Goal: Task Accomplishment & Management: Use online tool/utility

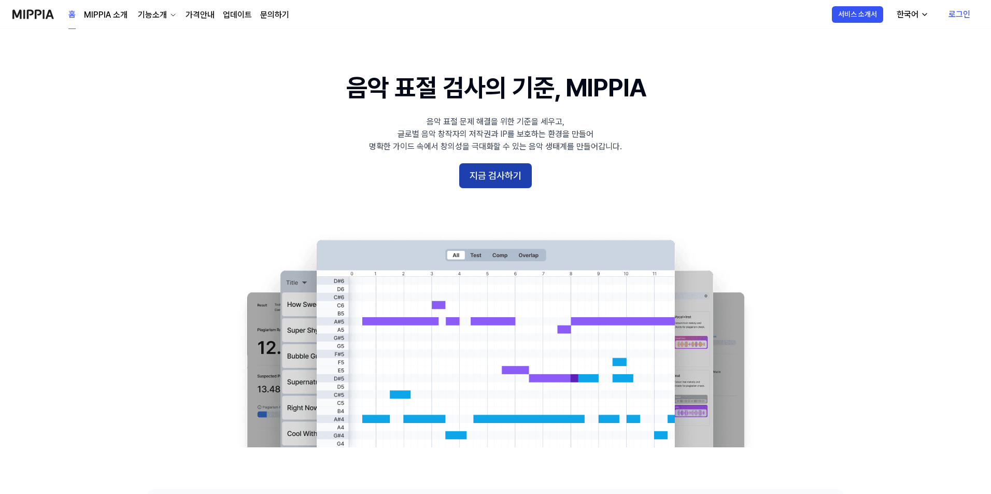
click at [485, 184] on button "지금 검사하기" at bounding box center [495, 175] width 73 height 25
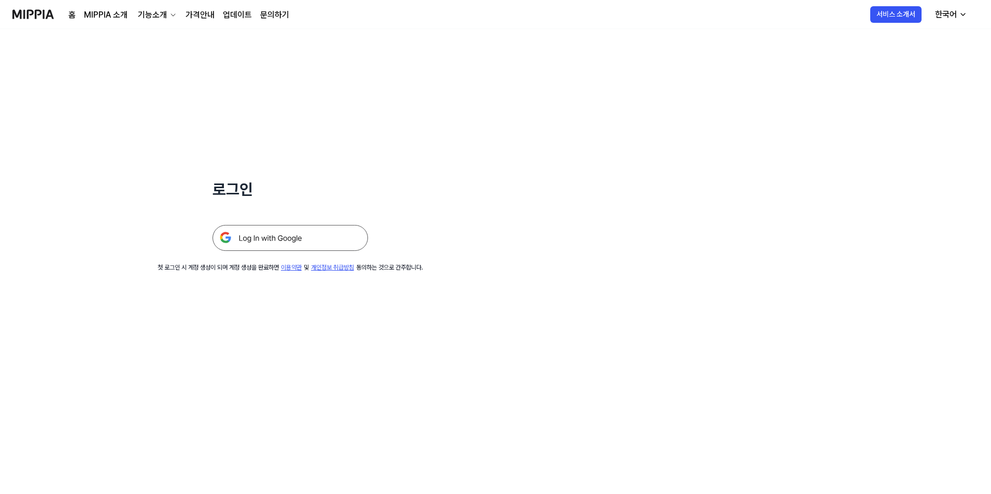
click at [342, 234] on img at bounding box center [290, 238] width 155 height 26
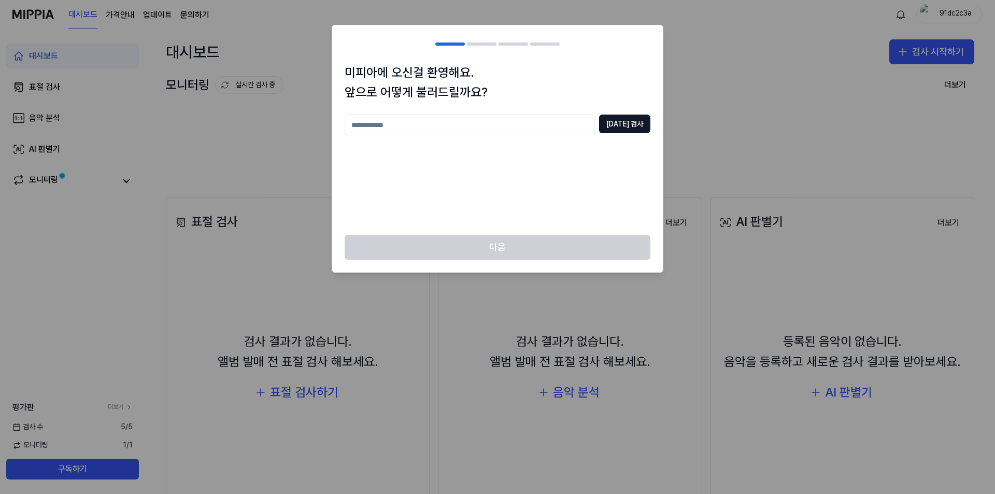
click at [535, 138] on div "[DATE] 검사" at bounding box center [498, 169] width 306 height 108
click at [535, 135] on input "text" at bounding box center [470, 125] width 250 height 21
type input "*"
type input "*********"
click at [636, 123] on button "중복 검사" at bounding box center [624, 124] width 51 height 19
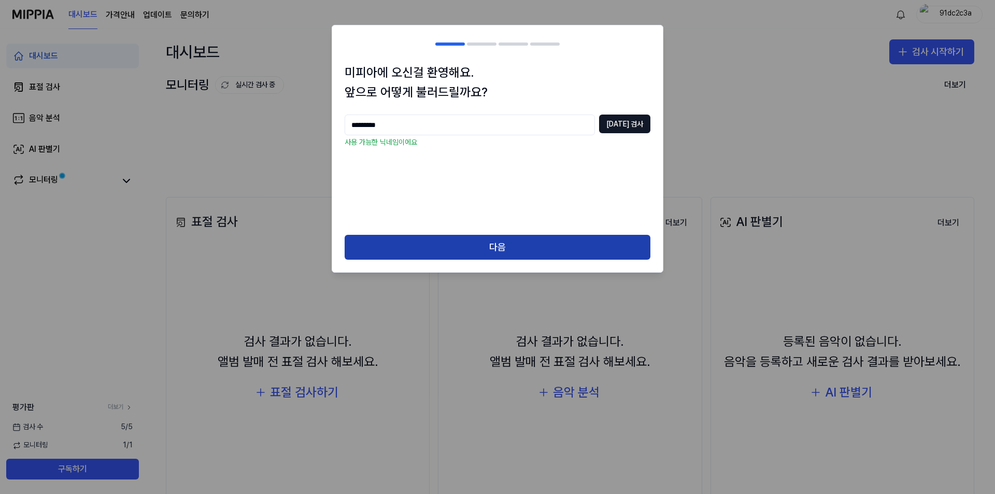
click at [559, 247] on button "다음" at bounding box center [498, 247] width 306 height 25
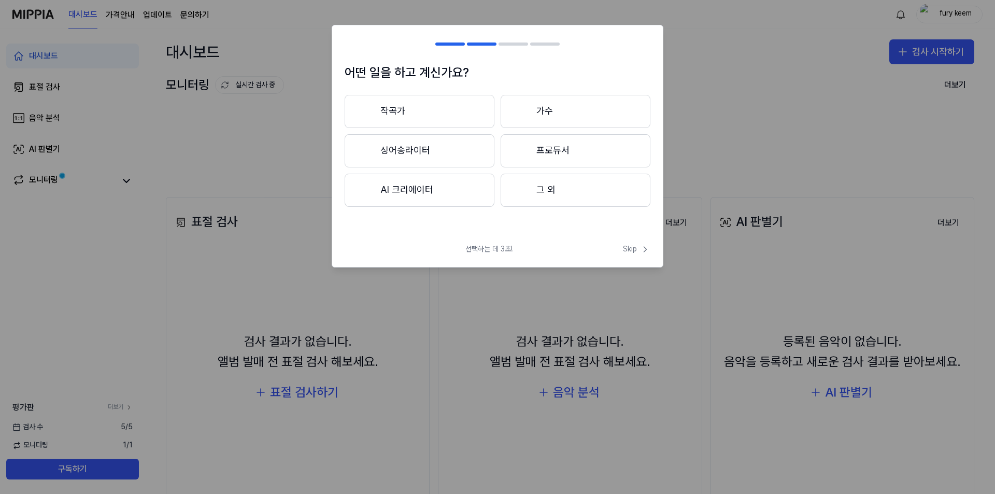
click at [473, 159] on button "싱어송라이터" at bounding box center [420, 150] width 150 height 33
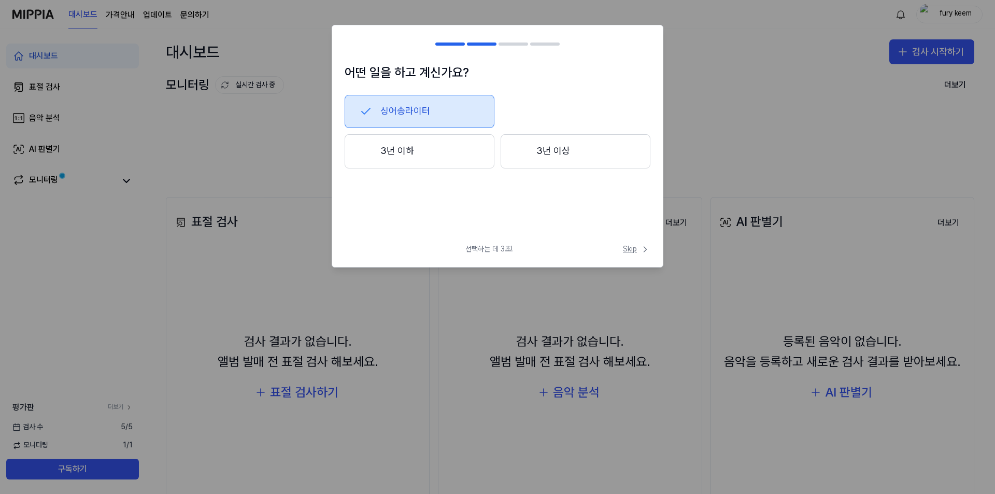
click at [633, 248] on span "Skip" at bounding box center [636, 249] width 27 height 10
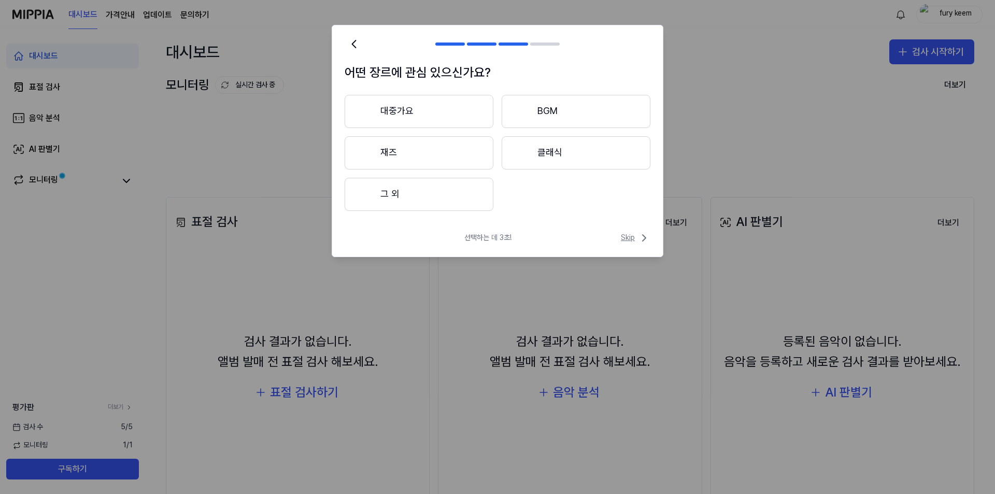
click at [630, 234] on span "Skip" at bounding box center [636, 238] width 30 height 12
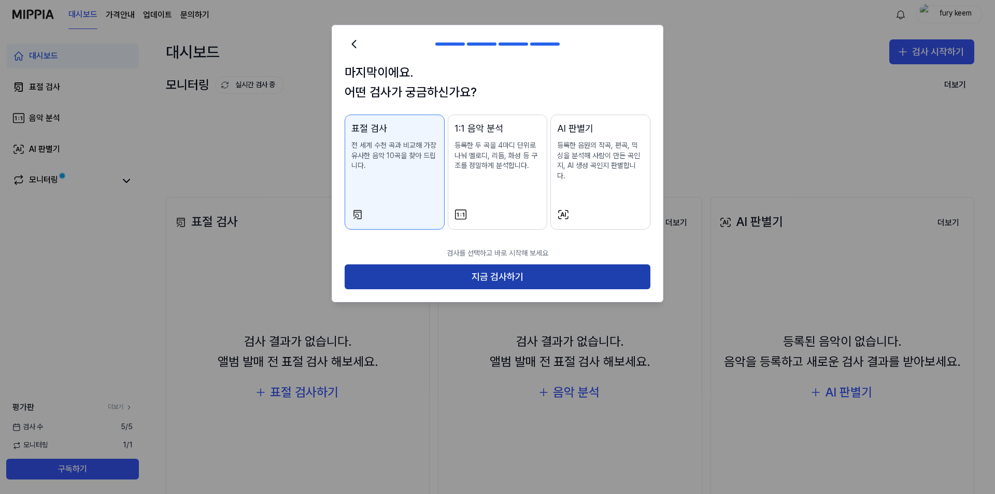
click at [577, 275] on button "지금 검사하기" at bounding box center [498, 276] width 306 height 25
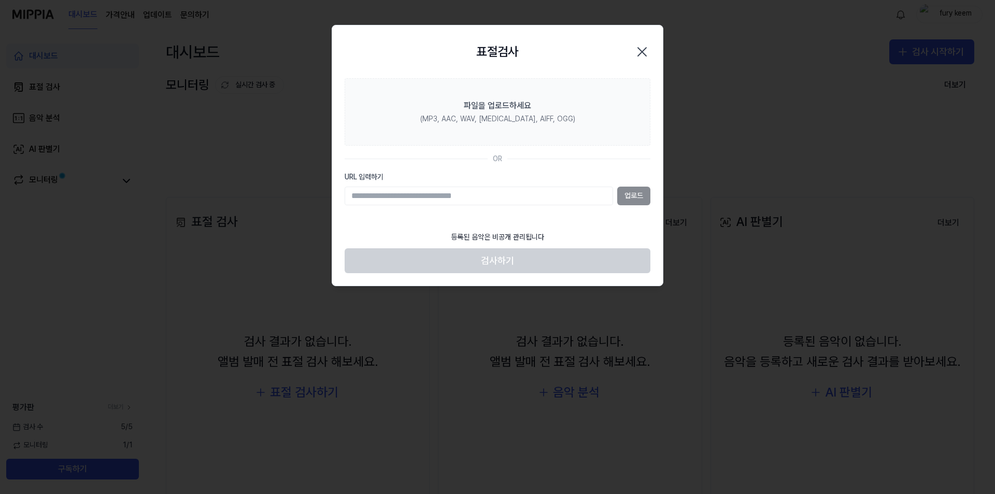
click at [470, 199] on input "URL 입력하기" at bounding box center [479, 196] width 268 height 19
paste input "**********"
type input "**********"
click at [628, 199] on button "업로드" at bounding box center [633, 196] width 33 height 19
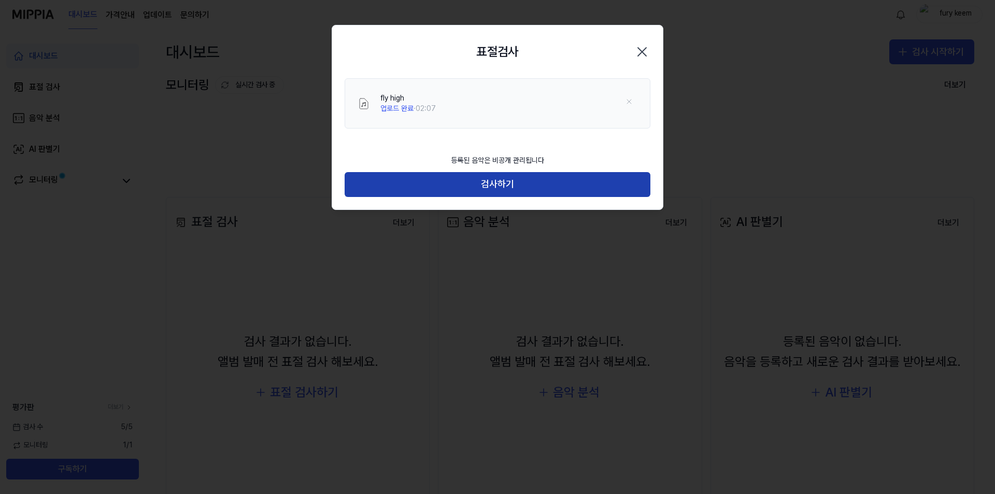
click at [517, 185] on button "검사하기" at bounding box center [498, 184] width 306 height 25
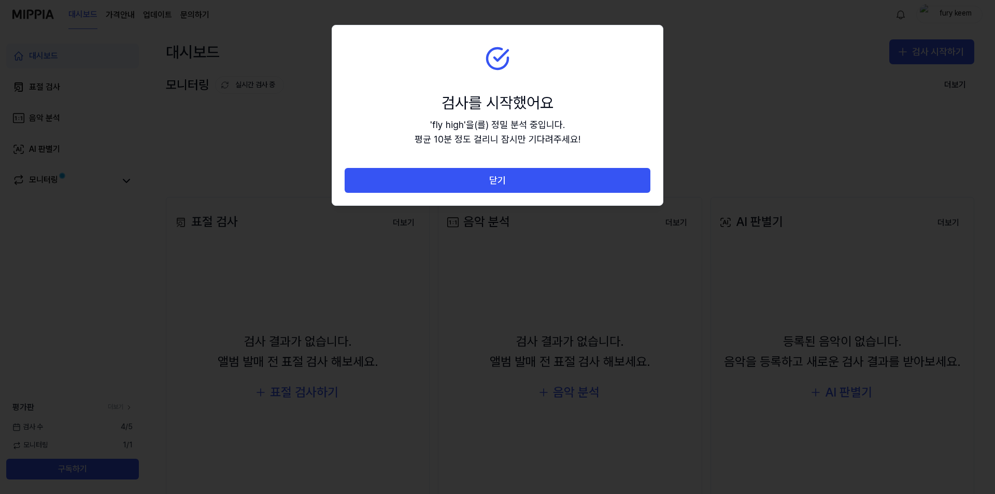
click at [517, 185] on button "닫기" at bounding box center [498, 180] width 306 height 25
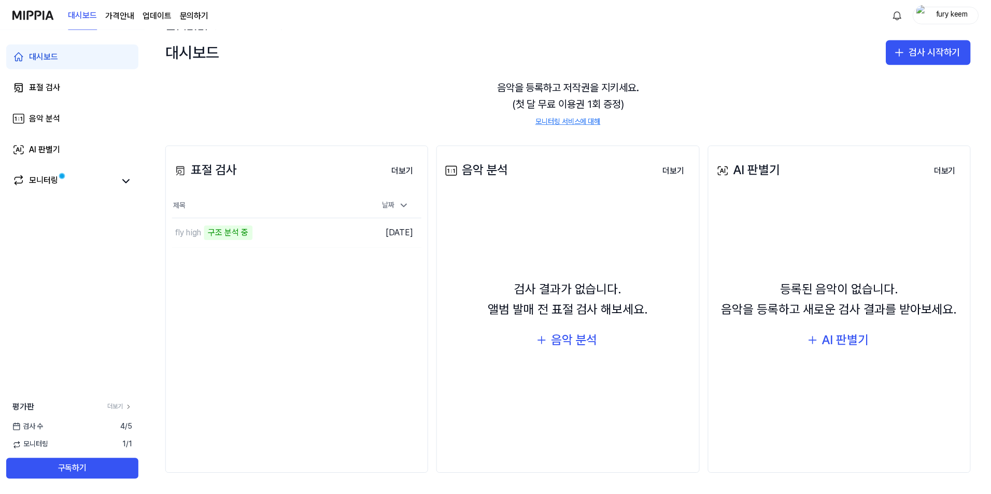
scroll to position [52, 0]
click at [585, 346] on div "음악 분석" at bounding box center [576, 340] width 47 height 20
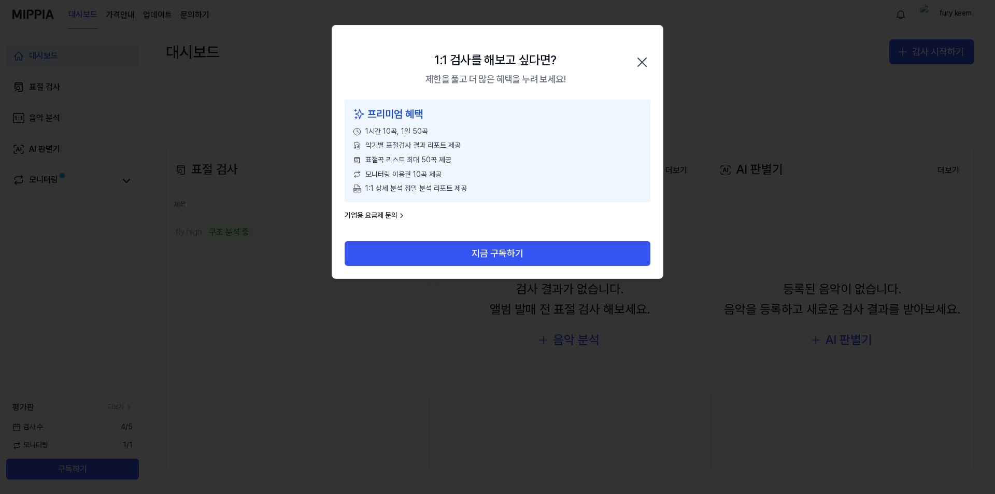
click at [639, 62] on icon "button" at bounding box center [642, 62] width 17 height 17
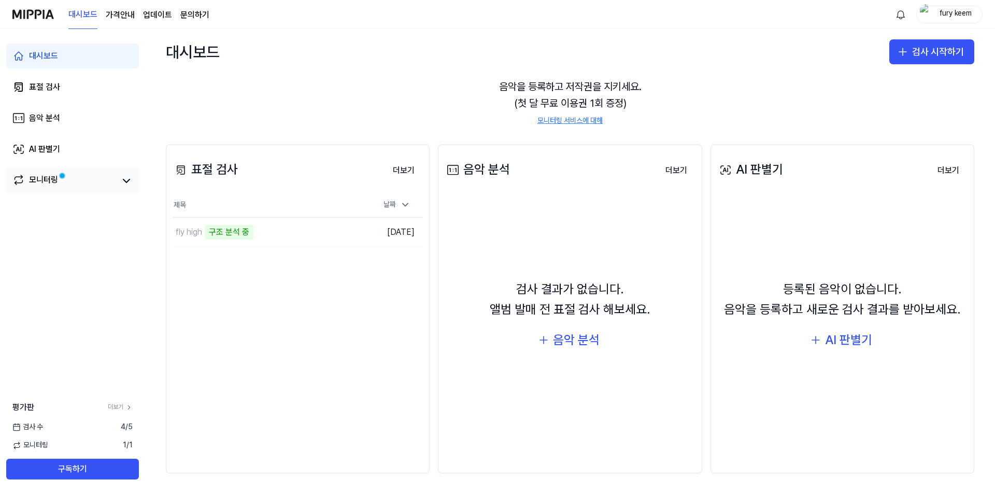
click at [87, 186] on link "모니터링" at bounding box center [64, 181] width 104 height 15
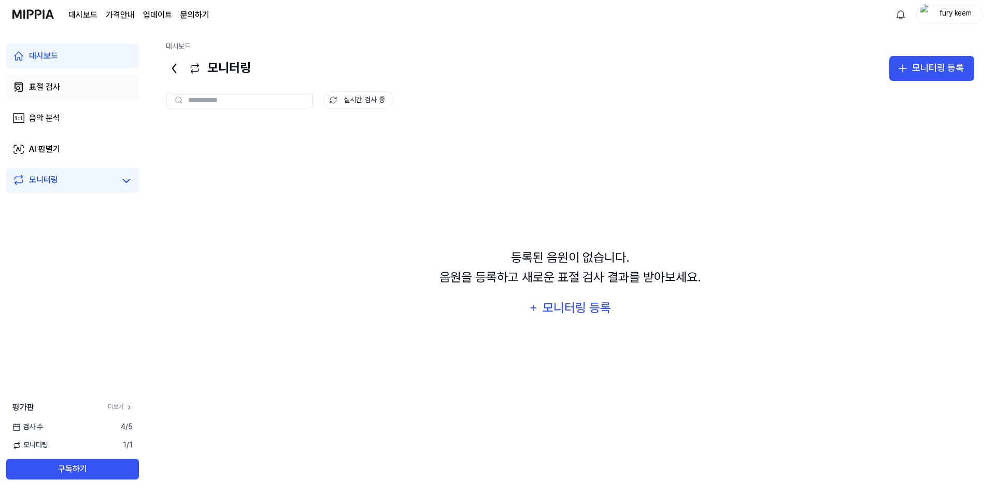
click at [83, 94] on link "표절 검사" at bounding box center [72, 87] width 133 height 25
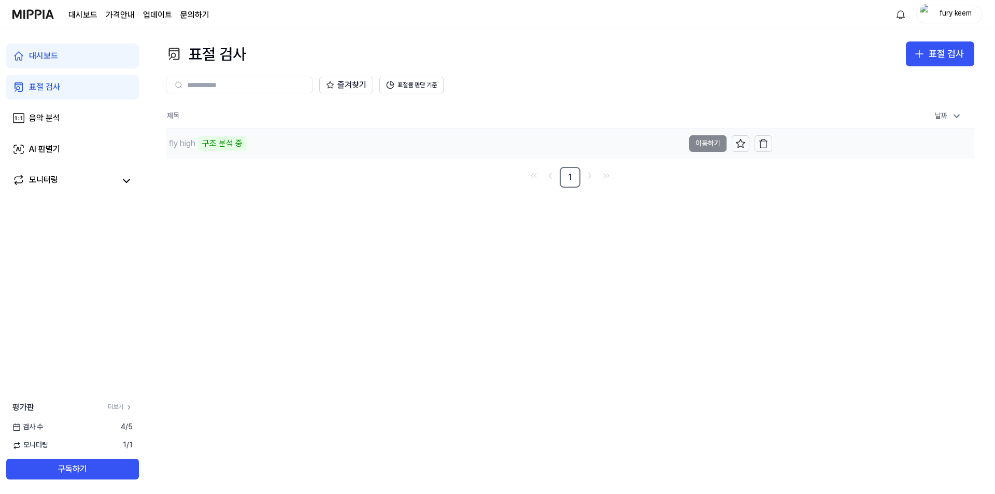
click at [232, 146] on div "구조 분석 중" at bounding box center [222, 143] width 49 height 15
click at [718, 140] on td "fly high 구조 분석 중 이동하기" at bounding box center [469, 143] width 606 height 29
click at [227, 148] on div "fly high" at bounding box center [425, 143] width 518 height 29
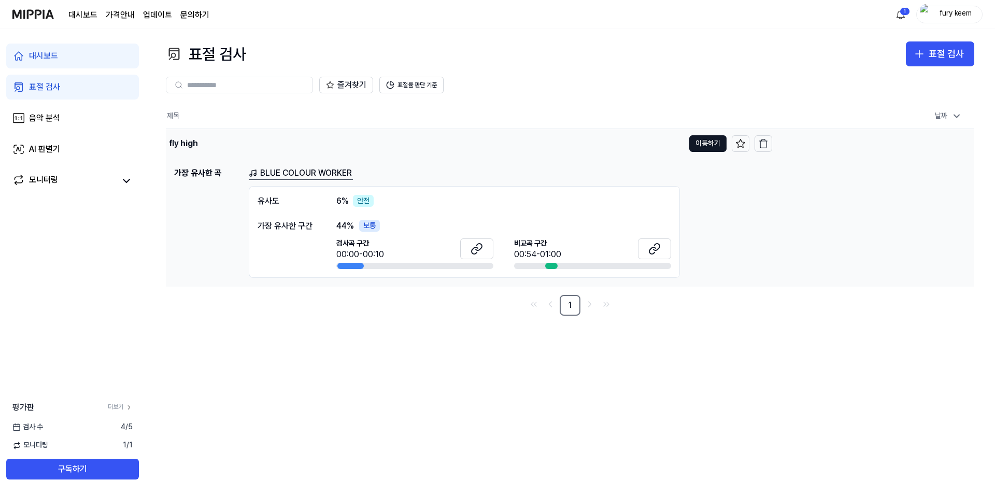
click at [281, 147] on div "fly high" at bounding box center [425, 143] width 518 height 29
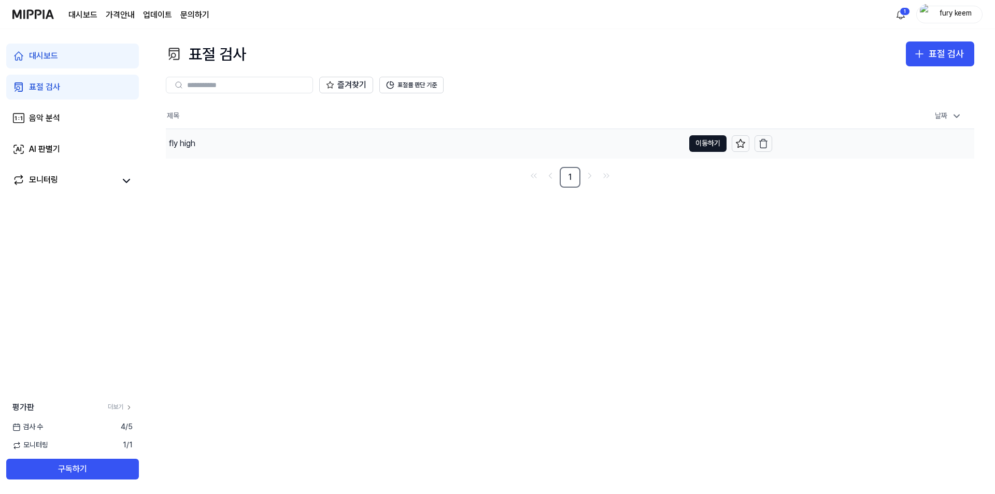
click at [281, 147] on div "fly high" at bounding box center [425, 143] width 518 height 29
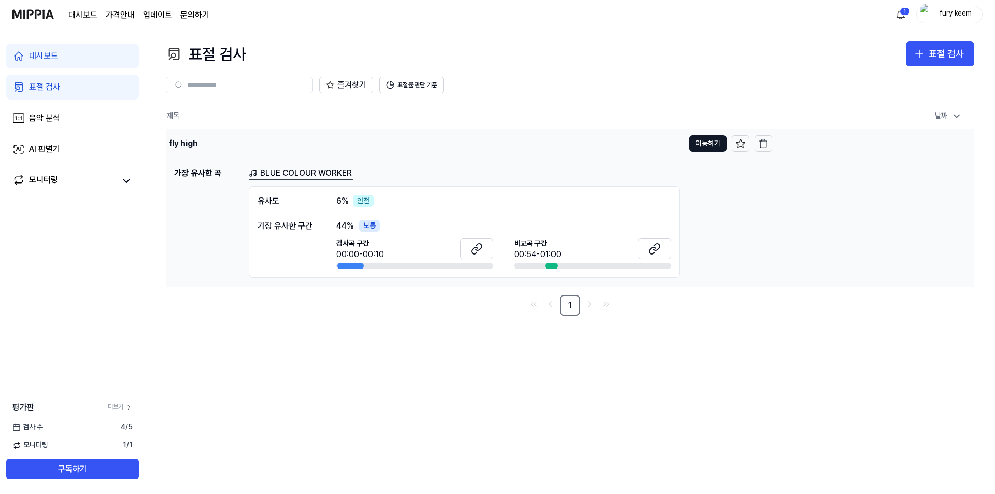
click at [688, 140] on td "fly high 이동하기" at bounding box center [469, 143] width 606 height 29
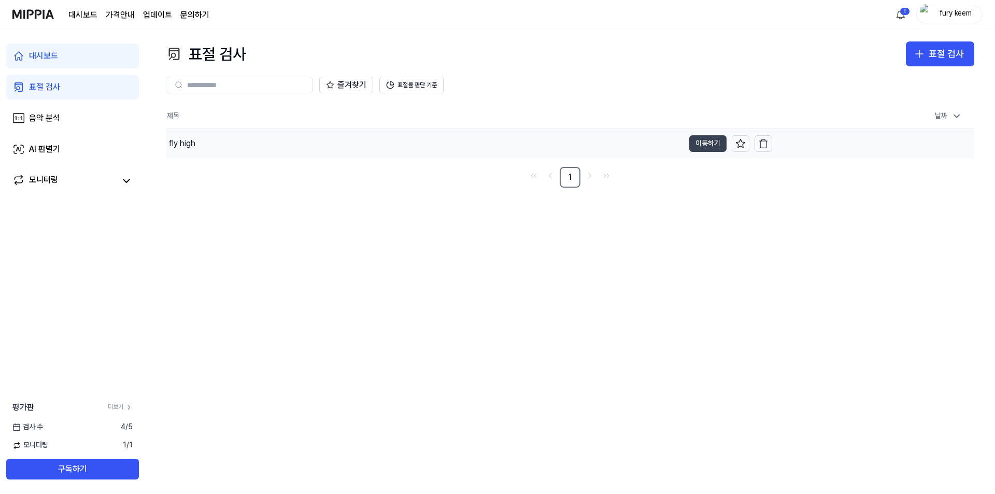
click at [694, 142] on button "이동하기" at bounding box center [707, 143] width 37 height 17
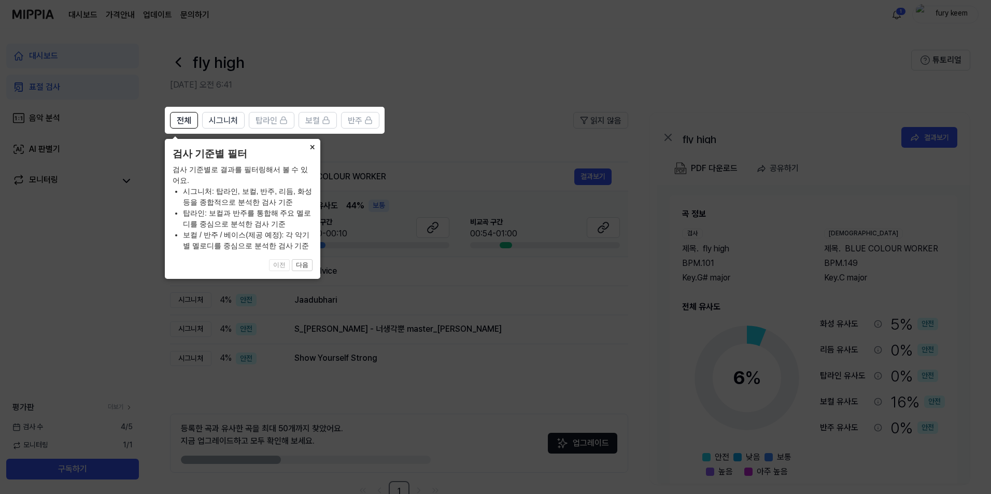
click at [311, 149] on button "×" at bounding box center [312, 146] width 17 height 15
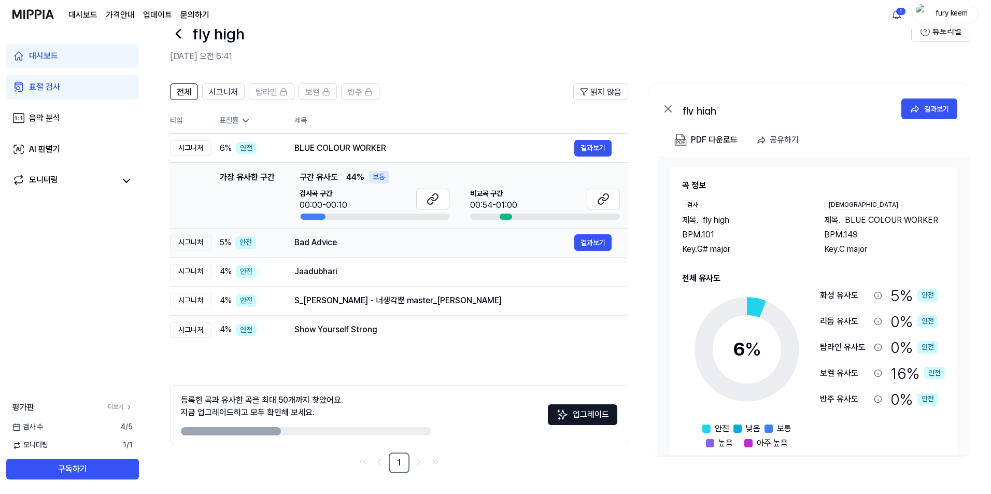
scroll to position [0, 0]
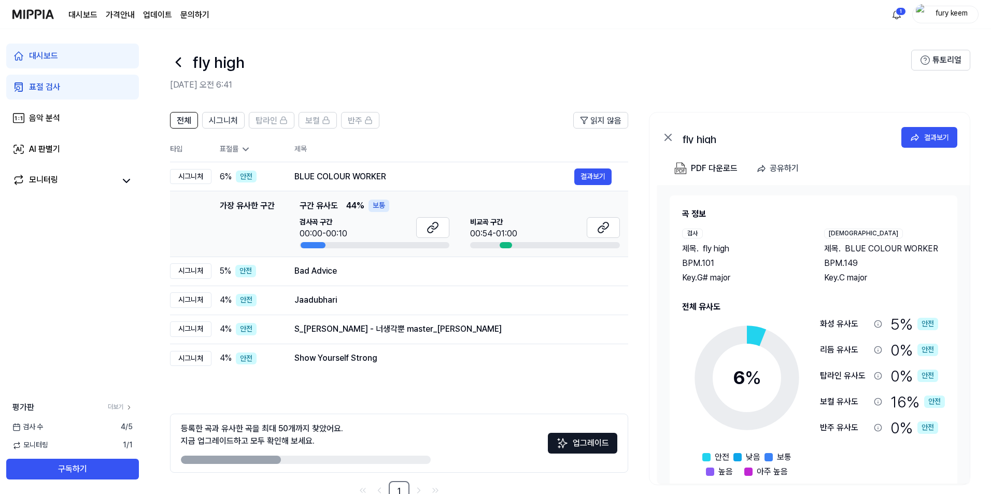
click at [241, 153] on icon at bounding box center [246, 149] width 10 height 10
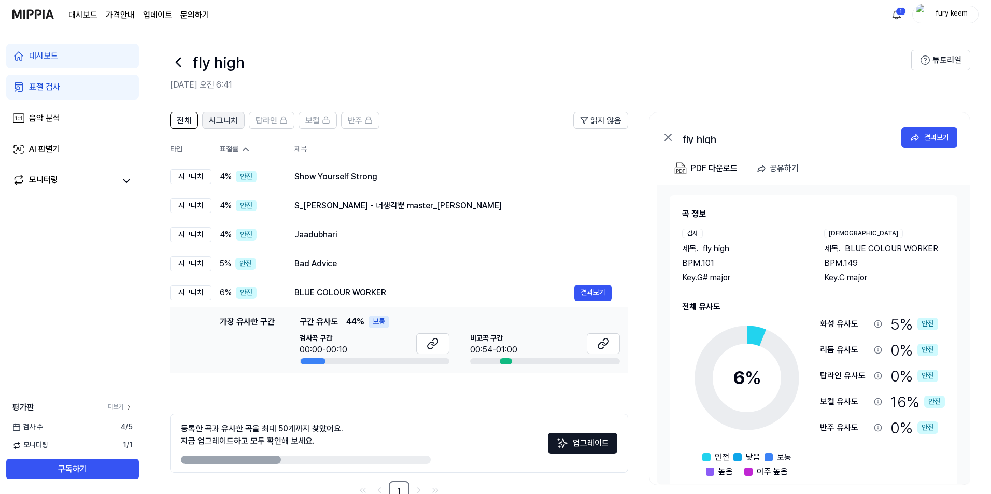
click at [222, 125] on span "시그니처" at bounding box center [223, 121] width 29 height 12
click at [179, 124] on span "전체" at bounding box center [184, 121] width 15 height 12
click at [190, 126] on span "전체" at bounding box center [184, 121] width 15 height 12
click at [224, 142] on th "표절률" at bounding box center [244, 149] width 66 height 25
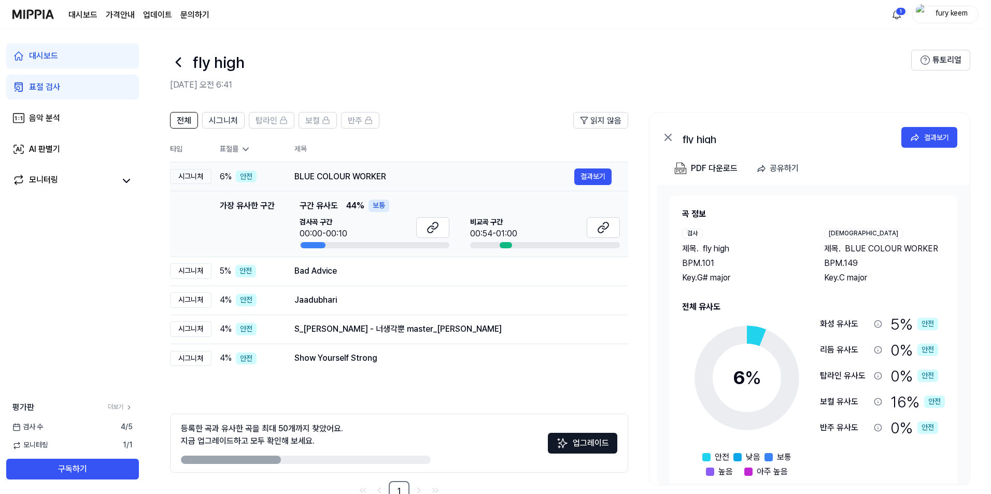
drag, startPoint x: 289, startPoint y: 178, endPoint x: 403, endPoint y: 185, distance: 114.2
click at [403, 185] on td "BLUE COLOUR WORKER 결과보기" at bounding box center [453, 176] width 350 height 29
drag, startPoint x: 361, startPoint y: 180, endPoint x: 312, endPoint y: 181, distance: 49.8
click at [312, 181] on div "BLUE COLOUR WORKER" at bounding box center [434, 177] width 280 height 12
drag, startPoint x: 306, startPoint y: 174, endPoint x: 389, endPoint y: 167, distance: 83.2
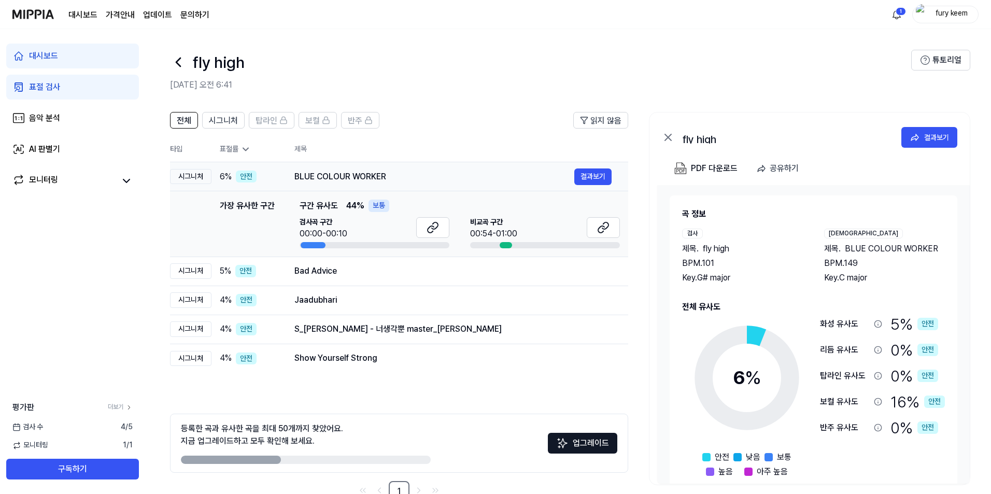
click at [350, 172] on td "BLUE COLOUR WORKER 결과보기" at bounding box center [453, 176] width 350 height 29
click at [347, 174] on div "BLUE COLOUR WORKER" at bounding box center [434, 177] width 280 height 12
click at [586, 180] on button "결과보기" at bounding box center [592, 176] width 37 height 17
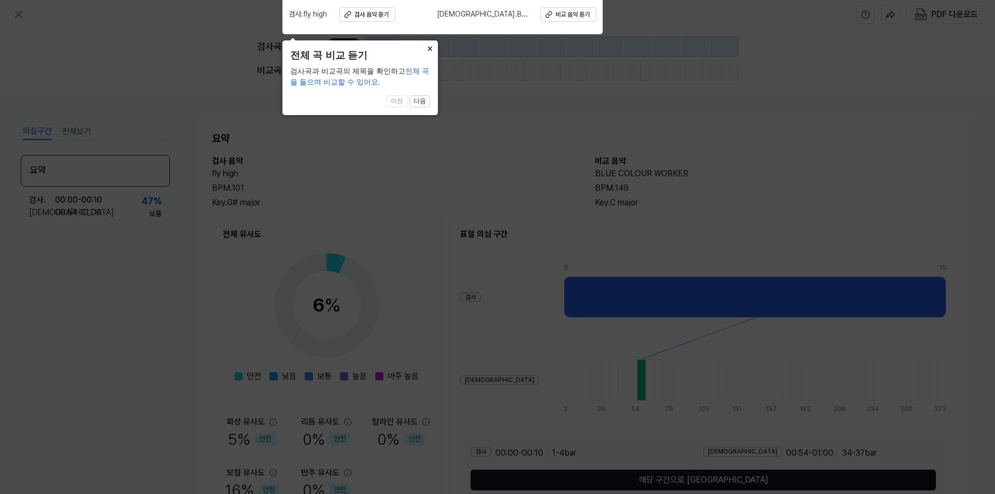
click at [431, 49] on button "×" at bounding box center [429, 47] width 17 height 15
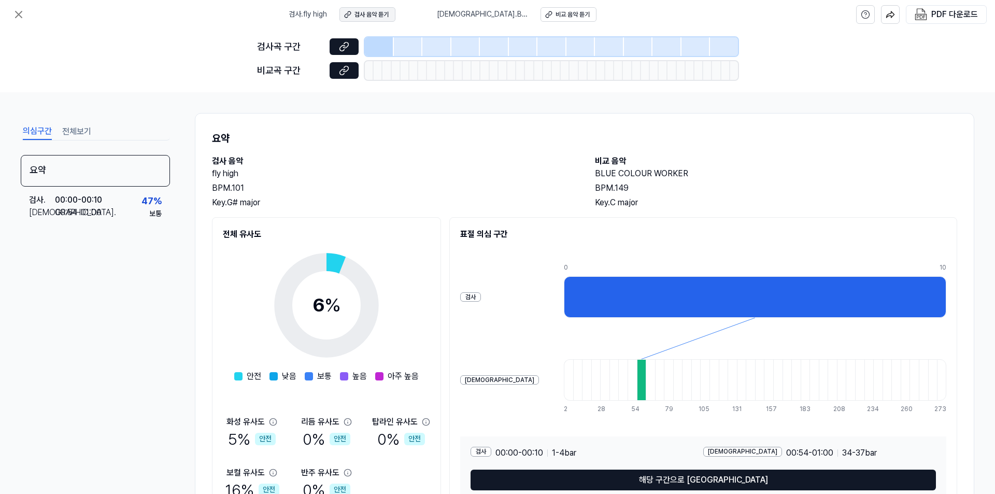
click at [373, 13] on div "검사 음악 듣기" at bounding box center [372, 14] width 34 height 9
click at [560, 19] on button "비교 음악 듣기" at bounding box center [569, 14] width 56 height 15
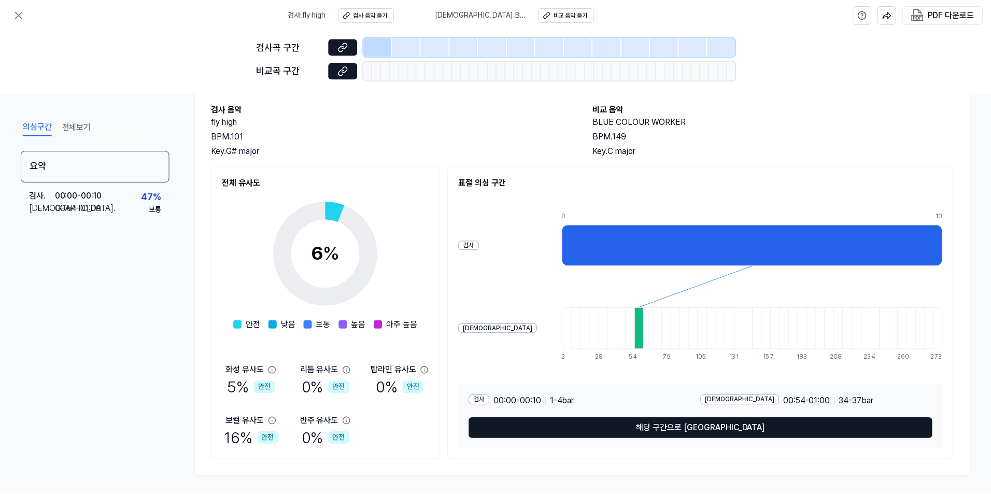
scroll to position [55, 0]
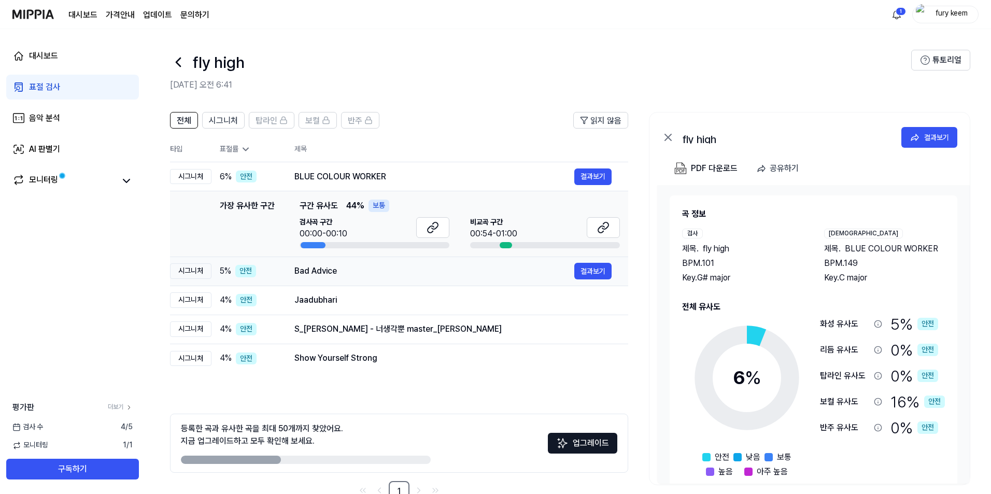
click at [331, 278] on div "Bad Advice 결과보기" at bounding box center [452, 271] width 317 height 17
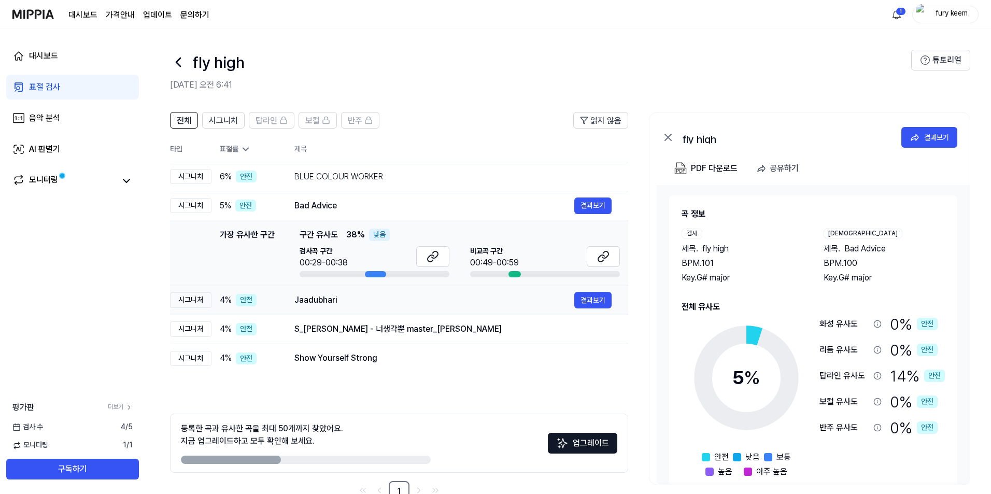
click at [376, 298] on div "Jaadubhari" at bounding box center [434, 300] width 280 height 12
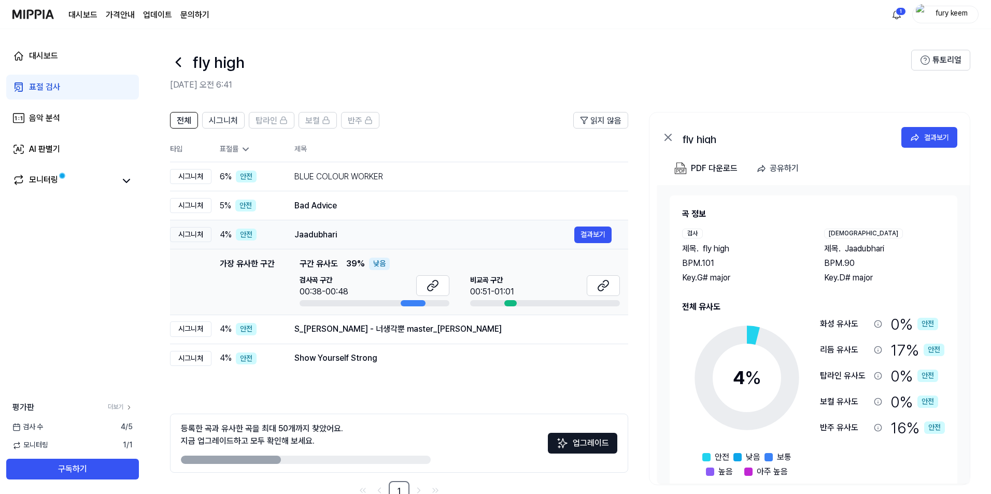
click at [380, 236] on div "Jaadubhari" at bounding box center [434, 235] width 280 height 12
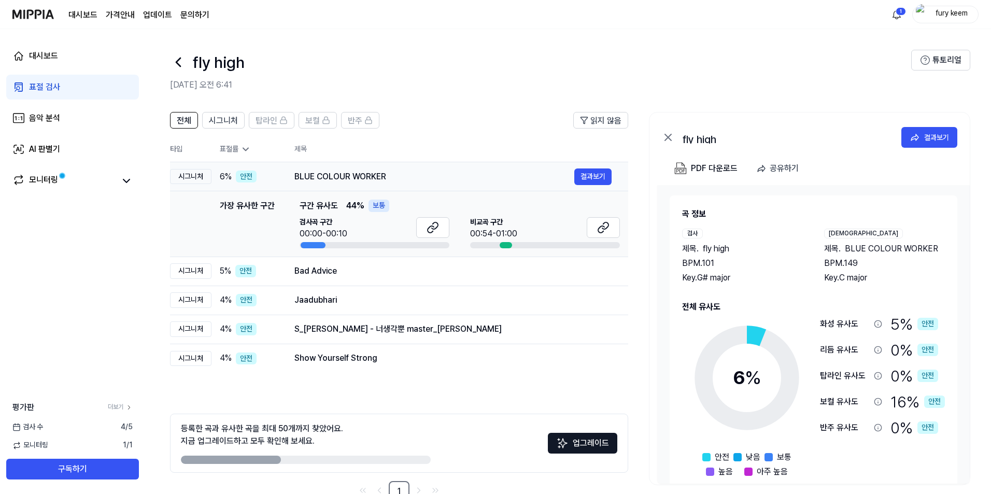
click at [390, 178] on div "BLUE COLOUR WORKER" at bounding box center [434, 177] width 280 height 12
click at [357, 278] on div "Bad Advice 결과보기" at bounding box center [452, 271] width 317 height 17
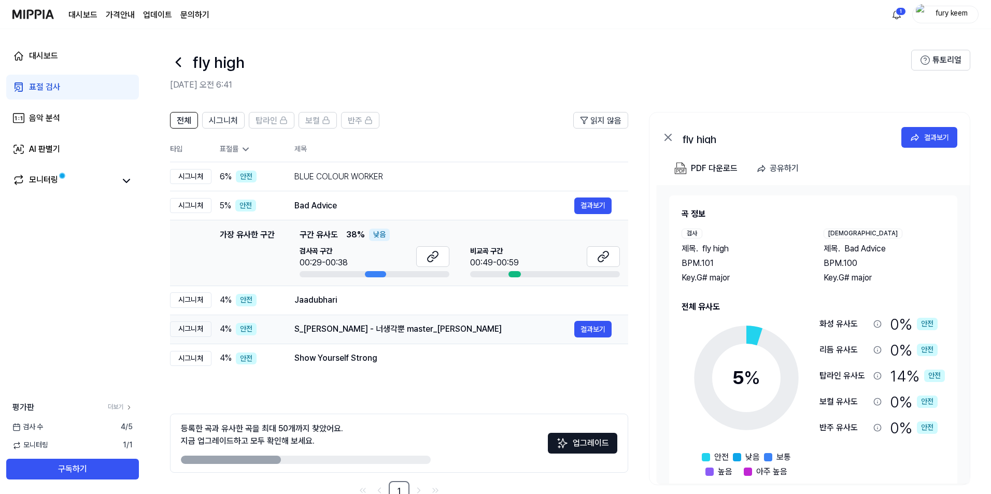
click at [357, 343] on td "S_서정 - 너생각뿐 master_김정민 결과보기" at bounding box center [453, 329] width 350 height 29
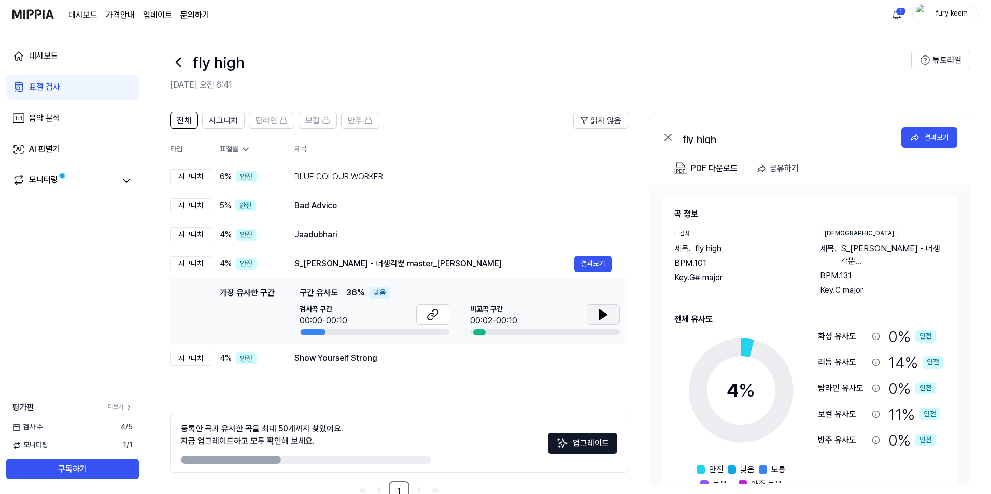
click at [587, 312] on div "비교곡 구간 00:02-00:10" at bounding box center [545, 315] width 150 height 23
click at [591, 313] on button at bounding box center [603, 314] width 33 height 21
click at [595, 315] on button at bounding box center [603, 314] width 33 height 21
click at [593, 315] on button at bounding box center [603, 314] width 33 height 21
click at [513, 356] on div "Show Yourself Strong" at bounding box center [434, 358] width 280 height 12
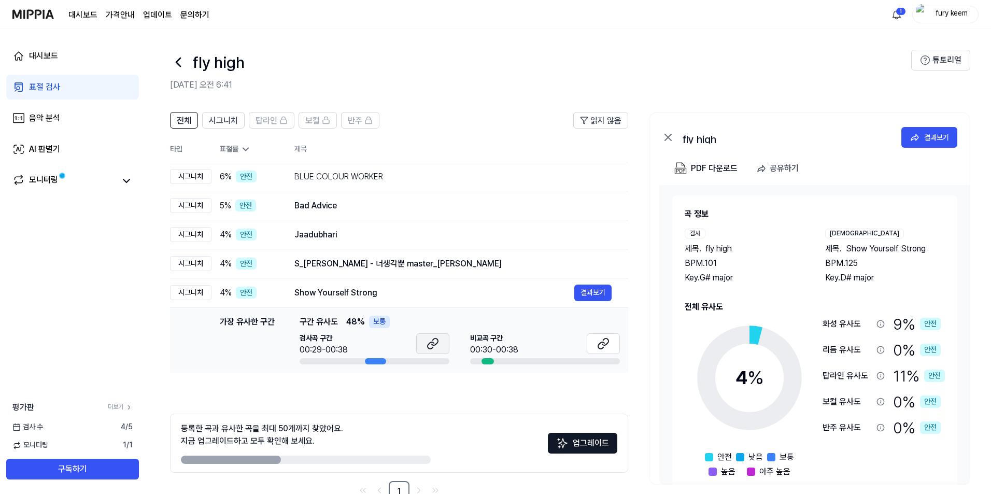
click at [441, 342] on button at bounding box center [432, 343] width 33 height 21
click at [600, 350] on button at bounding box center [603, 343] width 33 height 21
click at [400, 180] on div "BLUE COLOUR WORKER" at bounding box center [434, 177] width 280 height 12
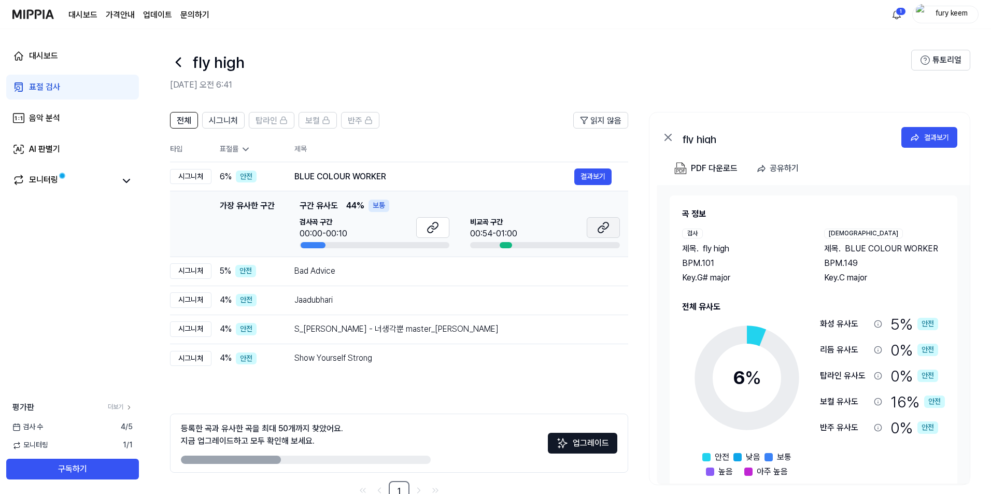
click at [610, 229] on button at bounding box center [603, 227] width 33 height 21
click at [420, 275] on div "Bad Advice" at bounding box center [434, 271] width 280 height 12
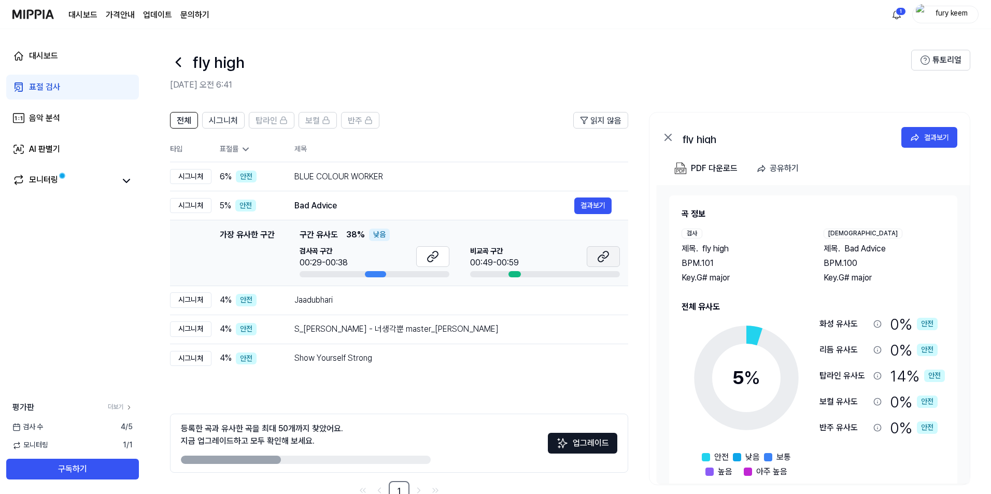
click at [603, 257] on icon at bounding box center [605, 254] width 6 height 7
click at [392, 313] on td "Jaadubhari 결과보기" at bounding box center [453, 300] width 350 height 29
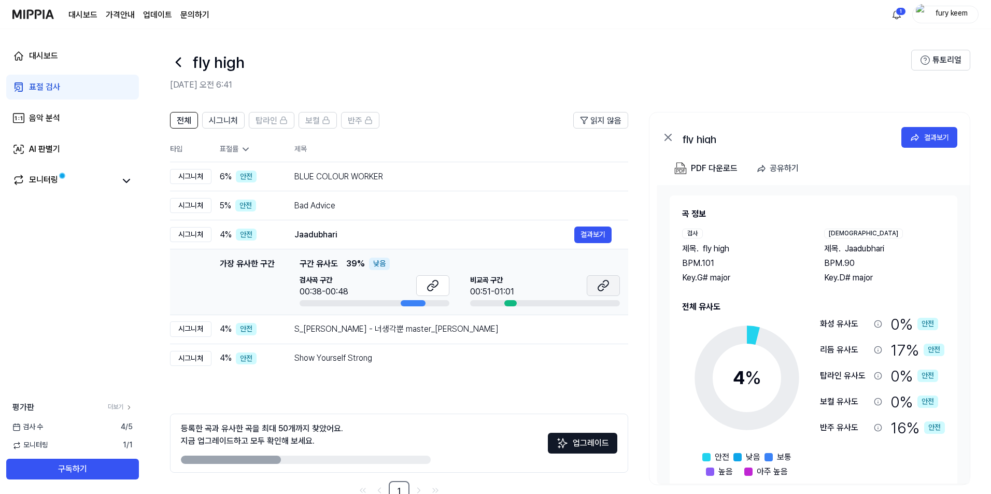
click at [600, 285] on icon at bounding box center [603, 285] width 12 height 12
click at [130, 172] on div "모니터링" at bounding box center [72, 180] width 133 height 25
click at [125, 181] on icon at bounding box center [126, 180] width 6 height 3
click at [111, 184] on link "모니터링" at bounding box center [64, 181] width 104 height 15
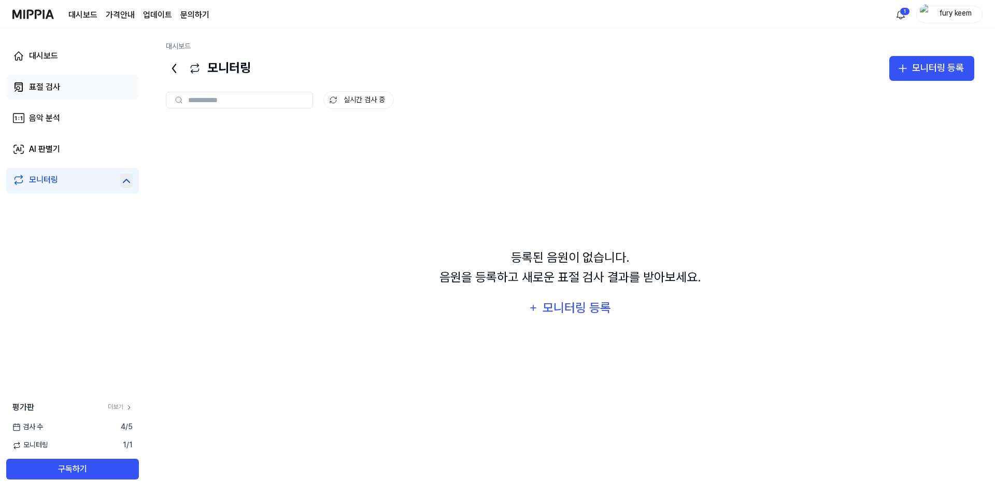
click at [98, 91] on link "표절 검사" at bounding box center [72, 87] width 133 height 25
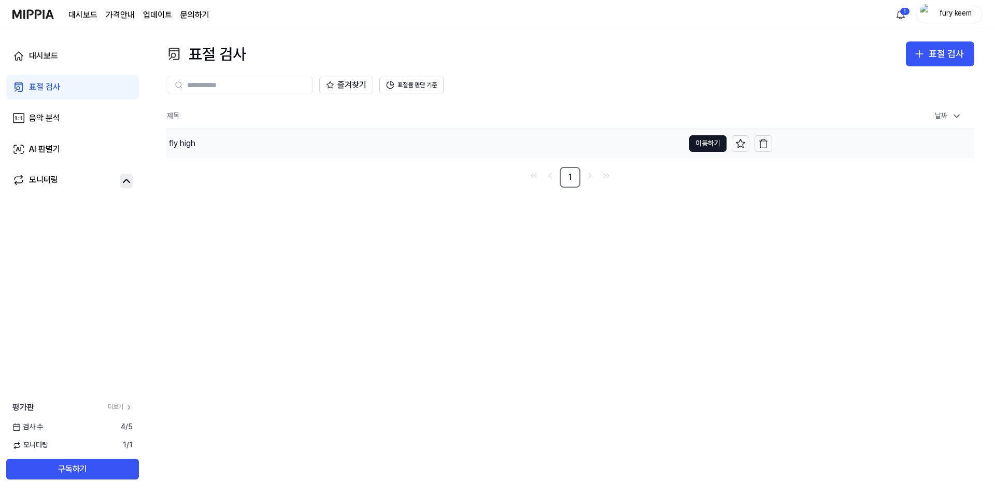
click at [232, 146] on div "fly high" at bounding box center [425, 143] width 518 height 29
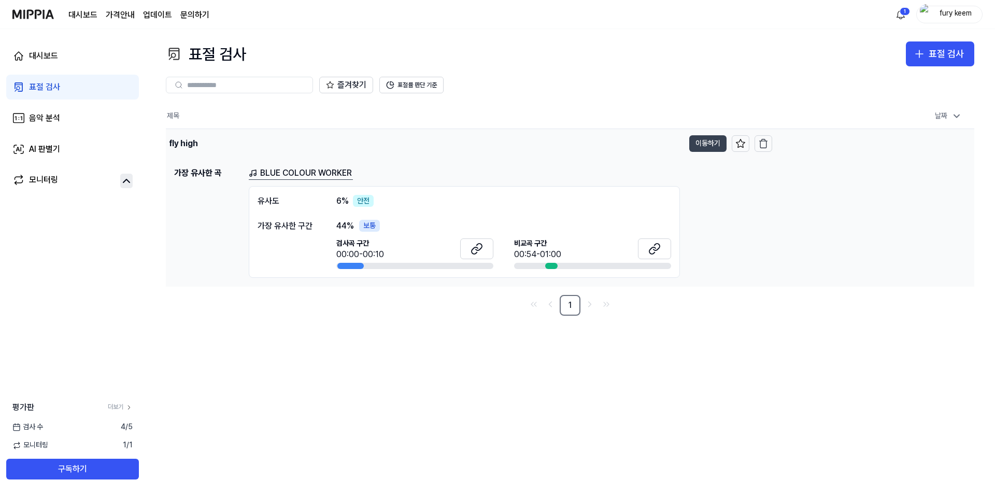
click at [701, 145] on button "이동하기" at bounding box center [707, 143] width 37 height 17
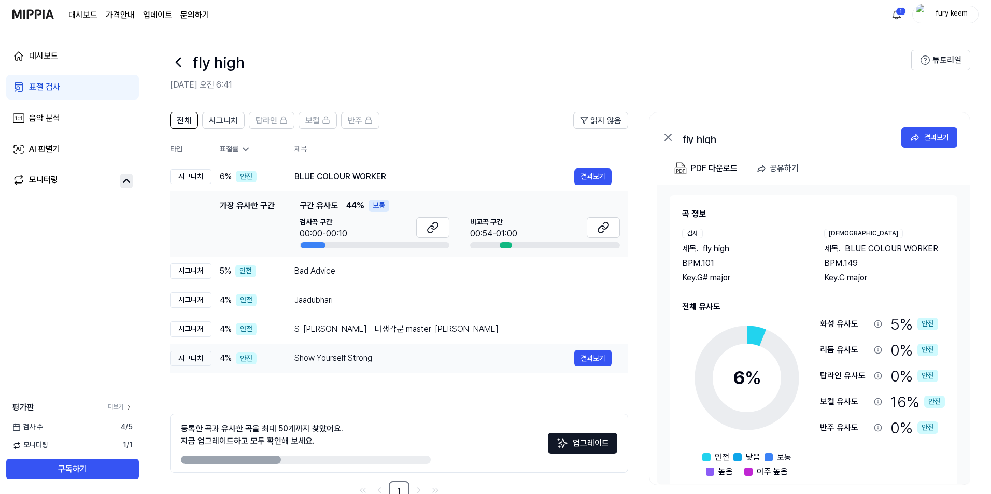
scroll to position [29, 0]
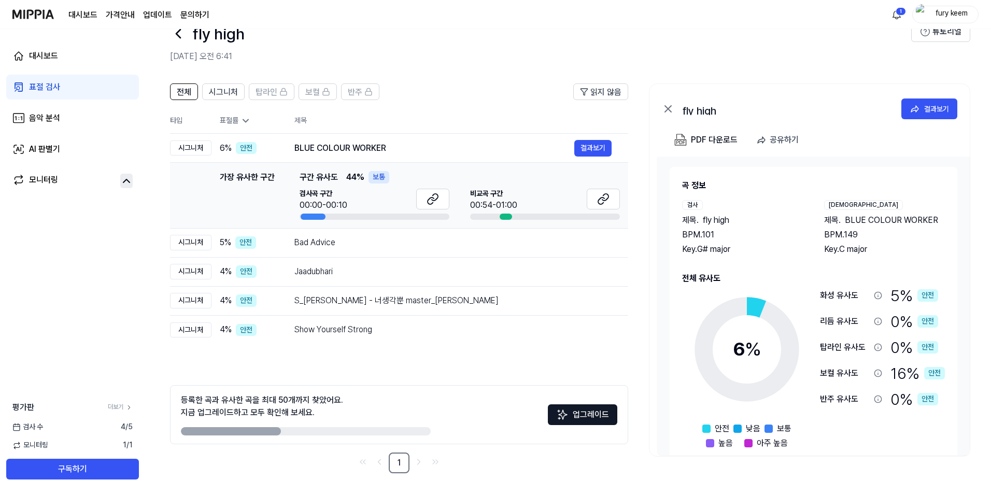
click at [233, 119] on div "표절률" at bounding box center [249, 121] width 58 height 10
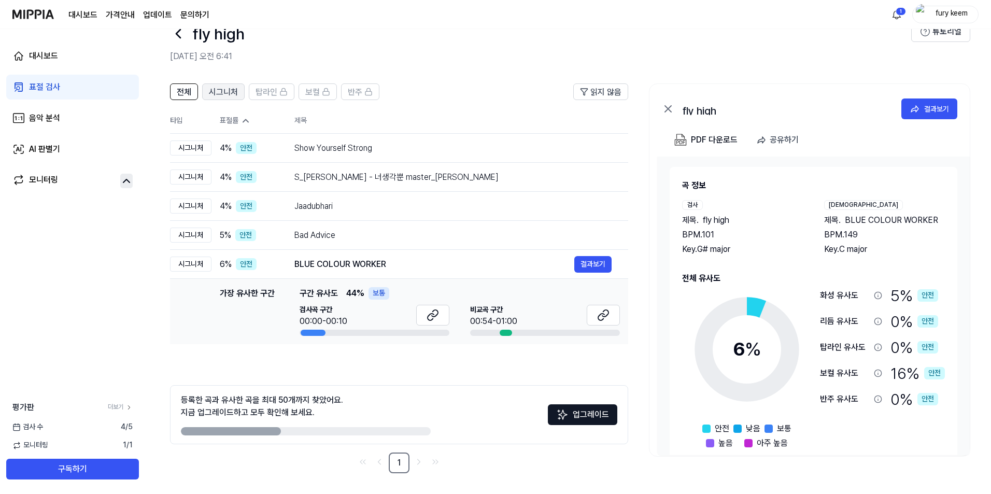
click at [227, 90] on span "시그니처" at bounding box center [223, 92] width 29 height 12
click at [118, 121] on link "음악 분석" at bounding box center [72, 118] width 133 height 25
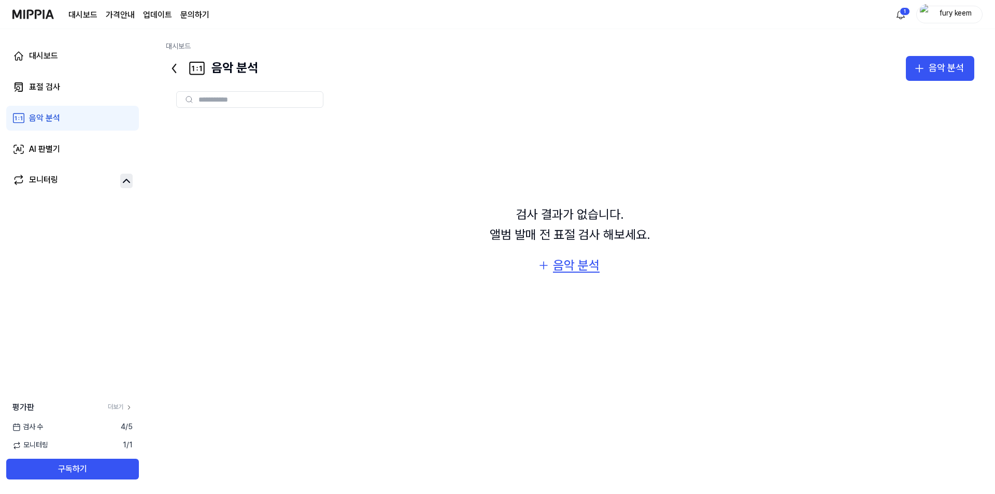
click at [571, 267] on div "음악 분석" at bounding box center [576, 266] width 47 height 20
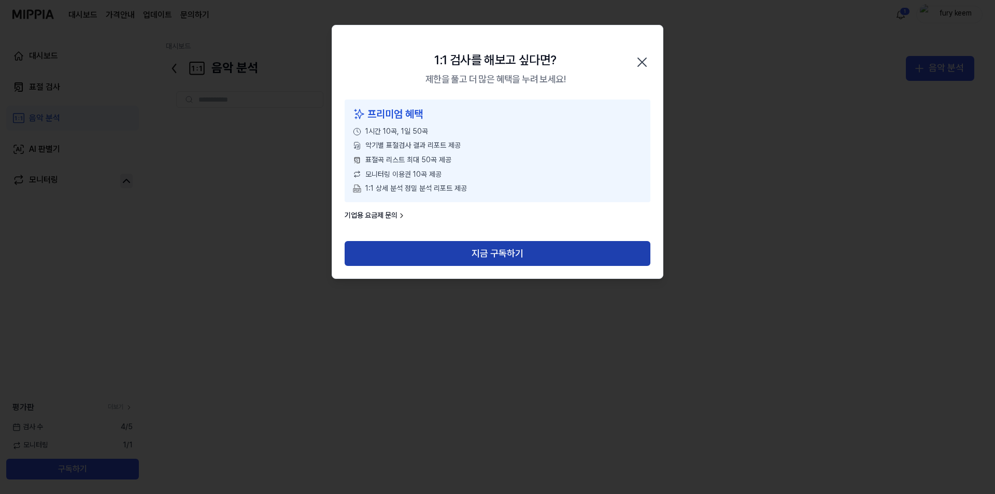
click at [434, 246] on button "지금 구독하기" at bounding box center [498, 253] width 306 height 25
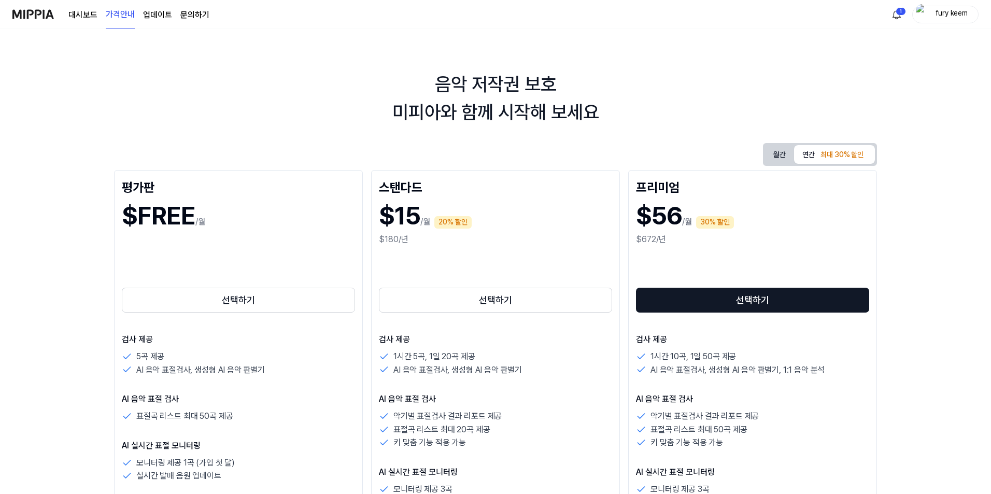
scroll to position [52, 0]
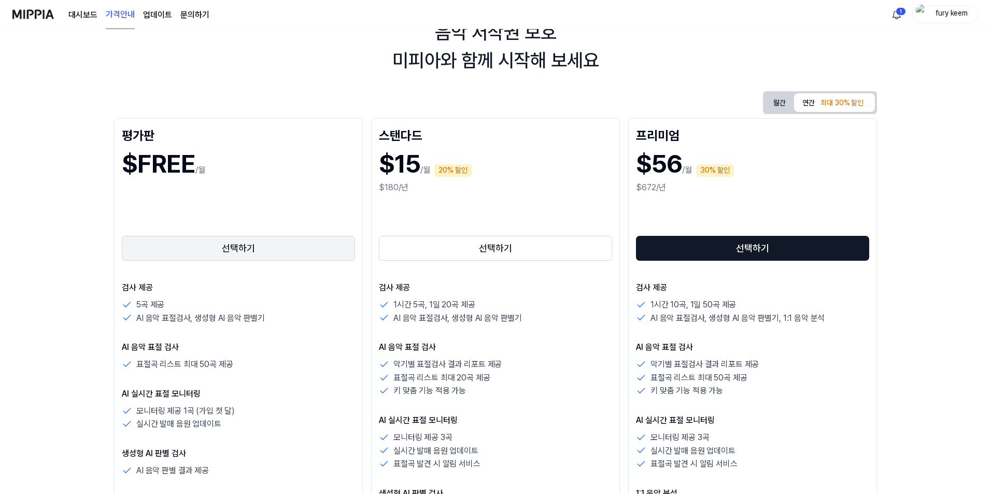
click at [323, 249] on button "선택하기" at bounding box center [238, 248] width 233 height 25
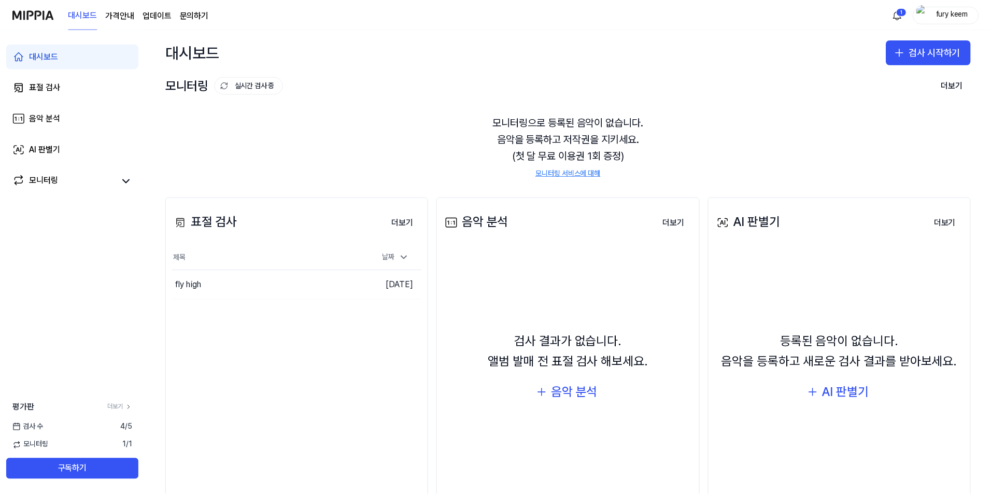
scroll to position [52, 0]
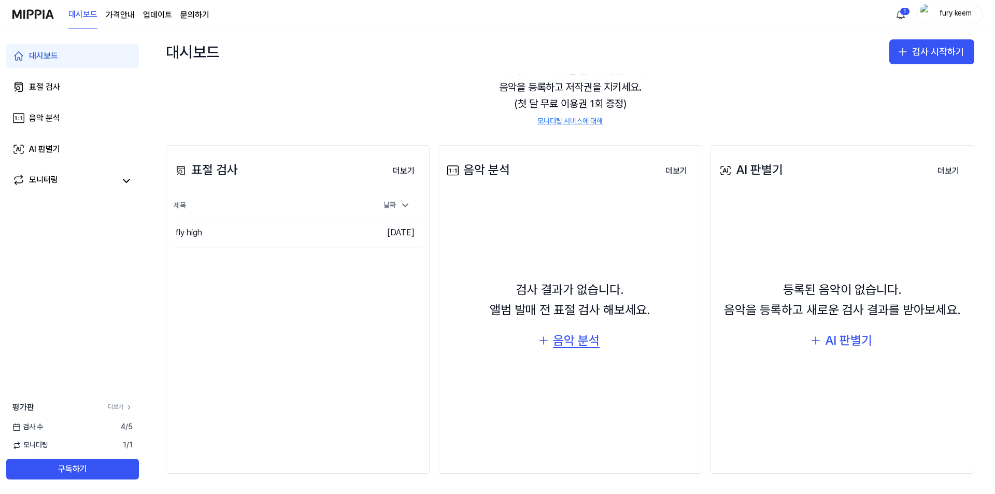
click at [570, 342] on div "음악 분석" at bounding box center [576, 341] width 47 height 20
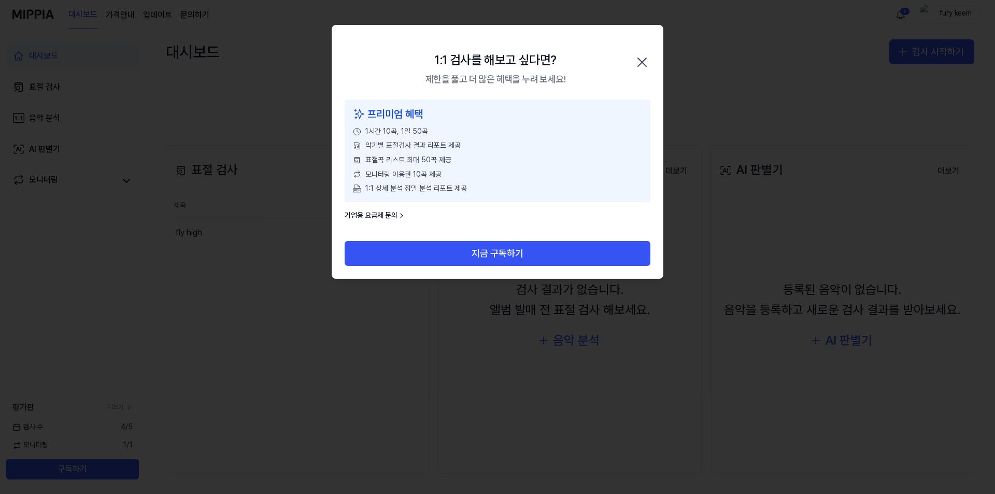
click at [645, 62] on icon "button" at bounding box center [642, 62] width 17 height 17
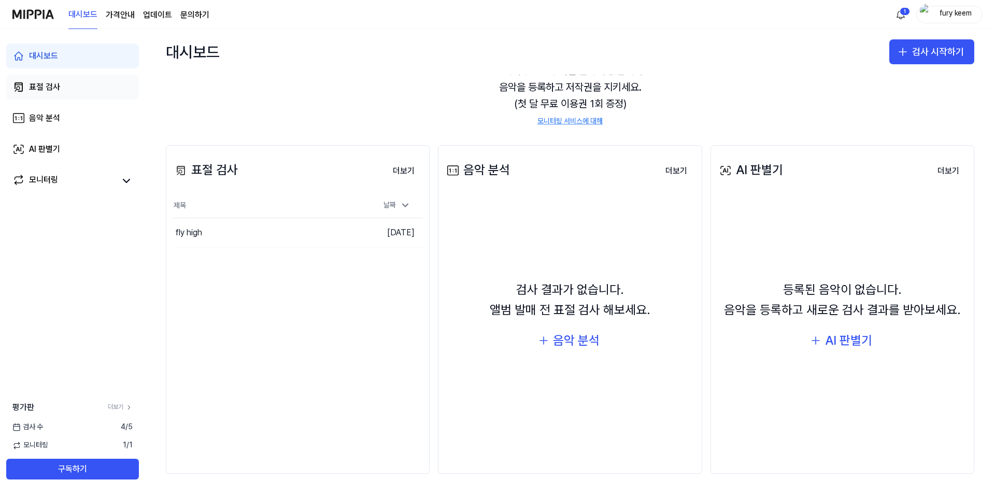
click at [88, 89] on link "표절 검사" at bounding box center [72, 87] width 133 height 25
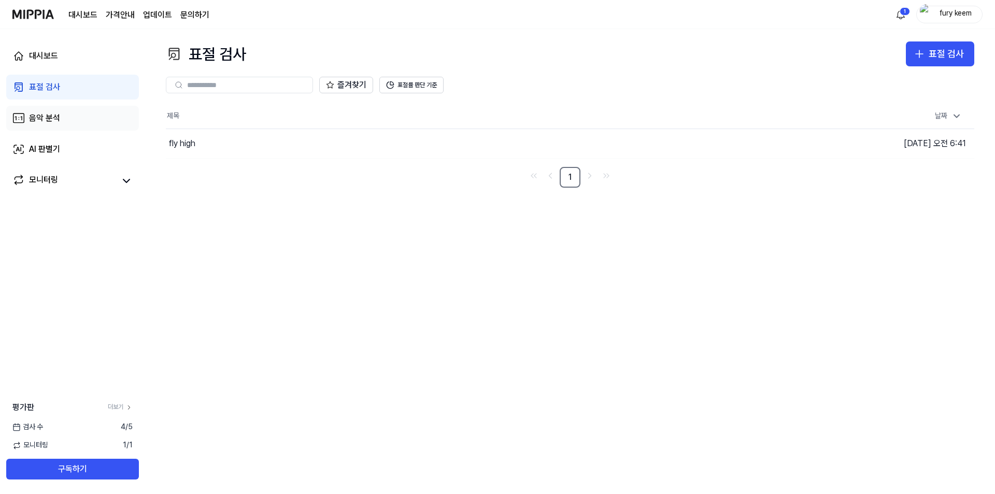
click at [84, 107] on link "음악 분석" at bounding box center [72, 118] width 133 height 25
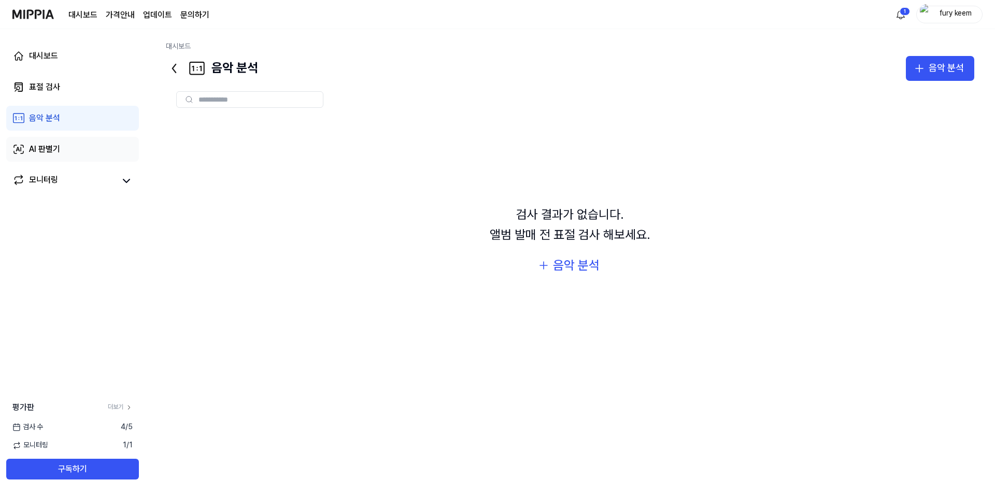
click at [78, 147] on link "AI 판별기" at bounding box center [72, 149] width 133 height 25
click at [82, 111] on link "음악 분석" at bounding box center [72, 118] width 133 height 25
click at [556, 265] on div "음악 분석" at bounding box center [576, 266] width 47 height 20
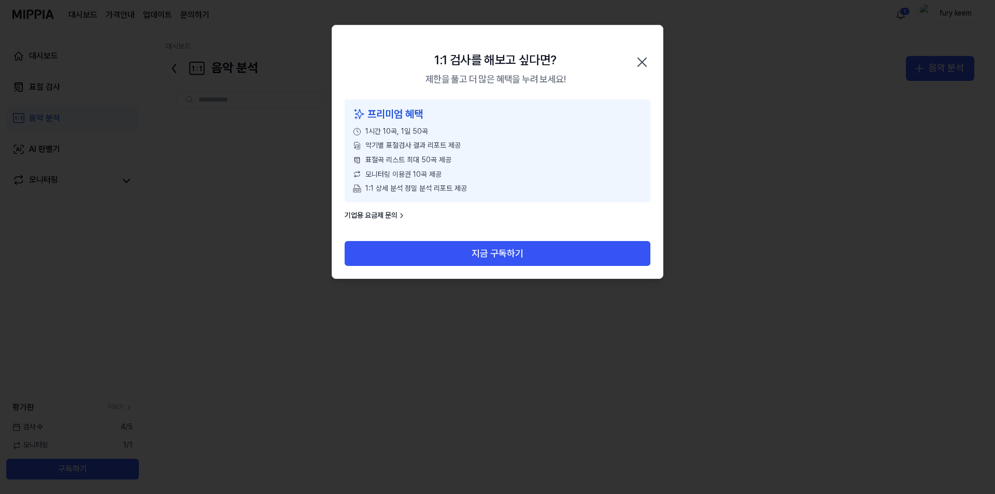
click at [639, 61] on icon "button" at bounding box center [642, 62] width 17 height 17
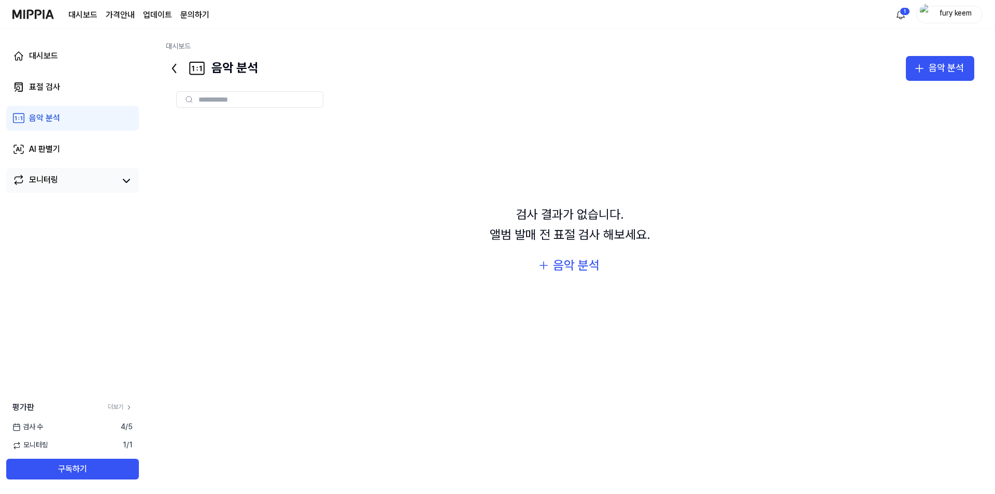
click at [55, 182] on div "모니터링" at bounding box center [43, 181] width 29 height 15
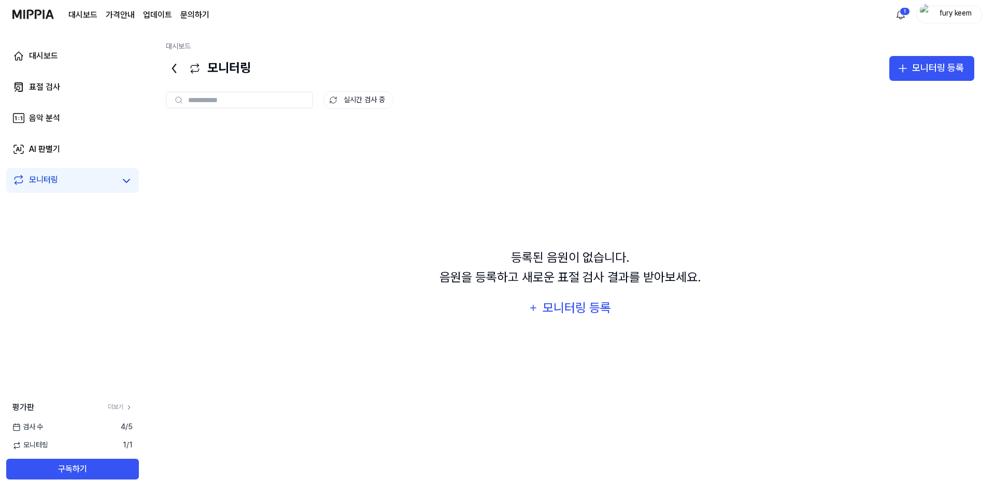
click at [45, 431] on div "검사 [DATE]" at bounding box center [72, 427] width 145 height 10
click at [60, 66] on link "대시보드" at bounding box center [72, 56] width 133 height 25
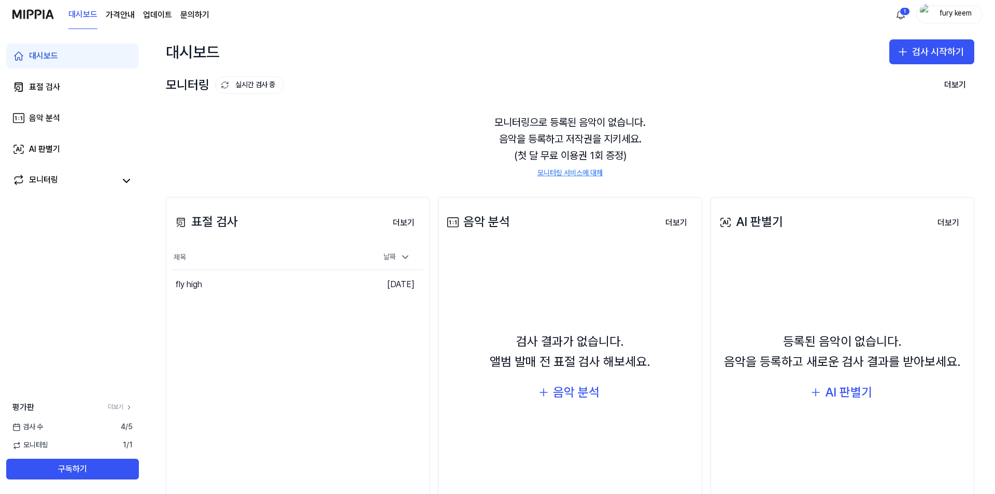
click at [63, 74] on div "대시보드 표절 검사 음악 분석 AI 판별기 모니터링" at bounding box center [72, 118] width 145 height 178
click at [273, 289] on div "fly high" at bounding box center [245, 284] width 145 height 29
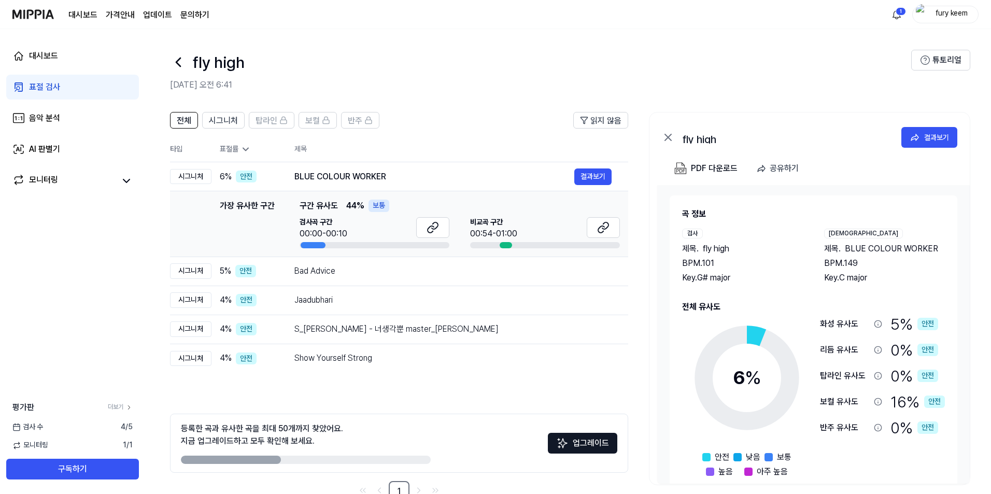
scroll to position [29, 0]
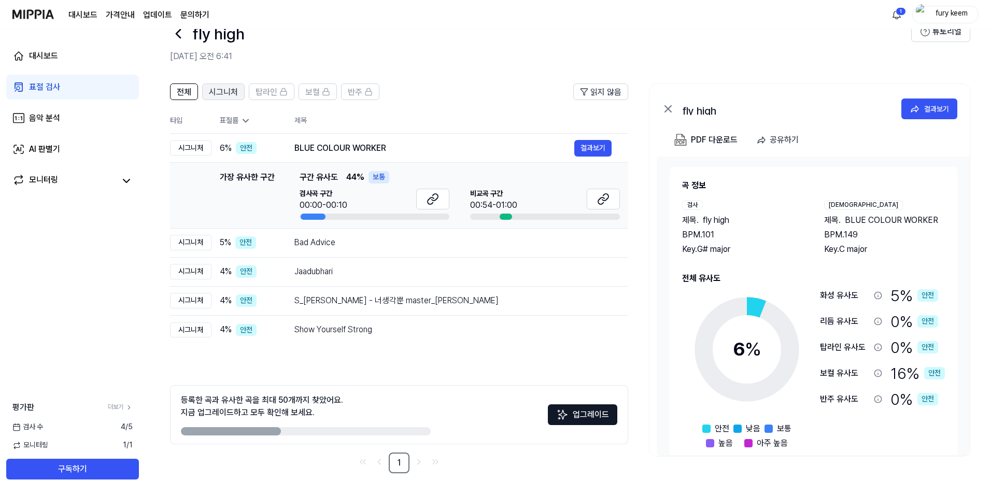
click at [218, 92] on span "시그니처" at bounding box center [223, 92] width 29 height 12
click at [181, 89] on span "전체" at bounding box center [184, 92] width 15 height 12
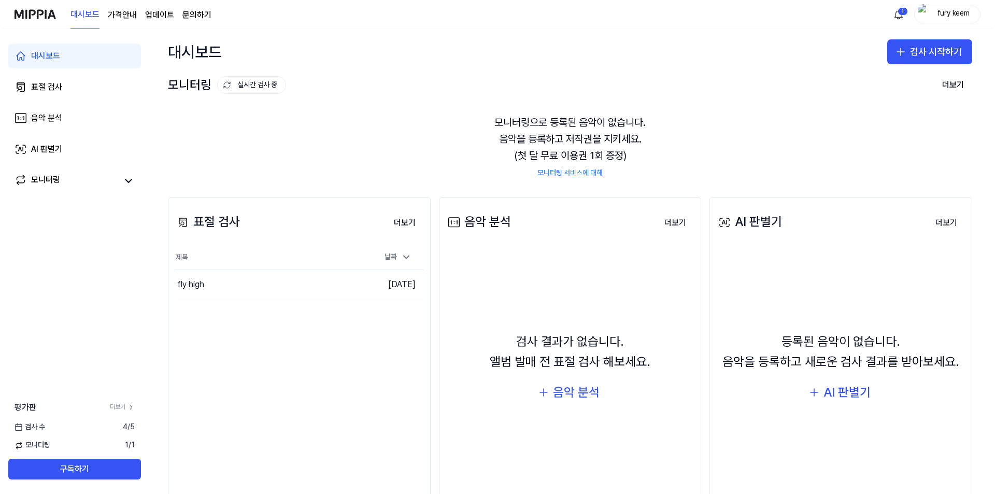
scroll to position [0, 0]
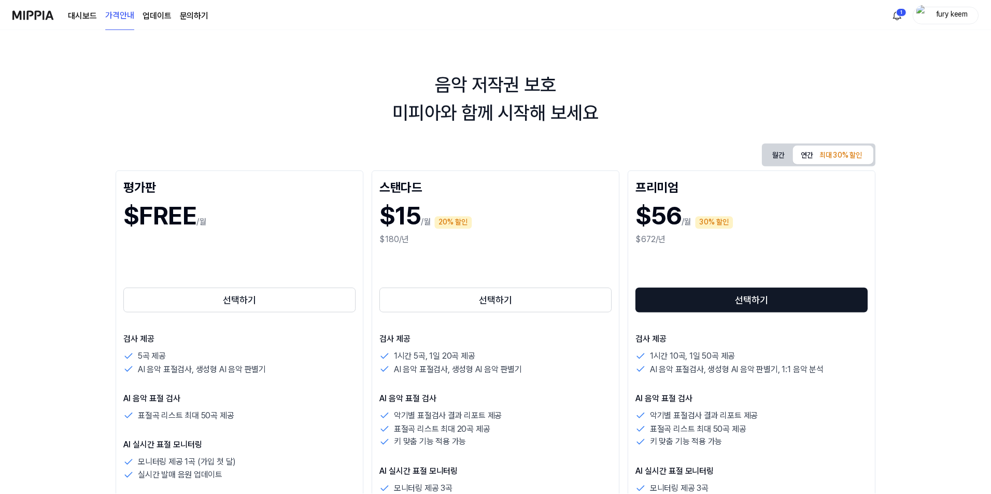
scroll to position [52, 0]
